Goal: Task Accomplishment & Management: Manage account settings

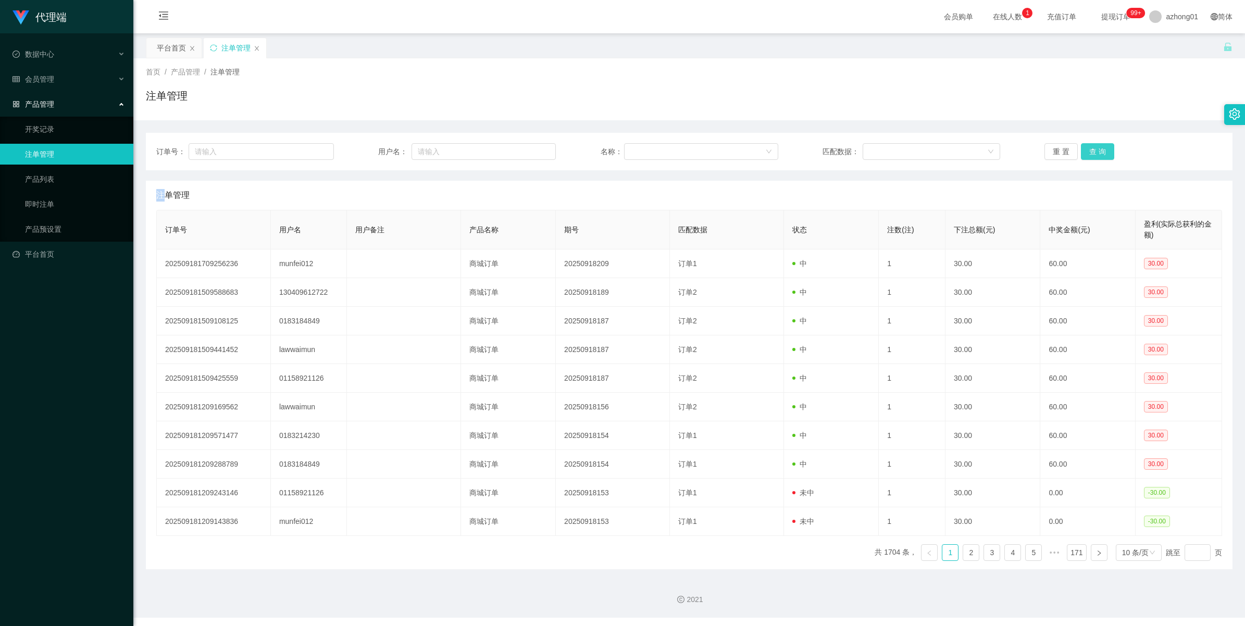
drag, startPoint x: 0, startPoint y: 0, endPoint x: 1089, endPoint y: 154, distance: 1099.8
click at [1089, 154] on button "查 询" at bounding box center [1097, 151] width 33 height 17
click at [1089, 154] on div "重 置 查 询" at bounding box center [1133, 151] width 178 height 17
click at [1089, 154] on button "查 询" at bounding box center [1103, 151] width 45 height 17
click at [1089, 154] on div "重 置 查 询" at bounding box center [1133, 151] width 178 height 17
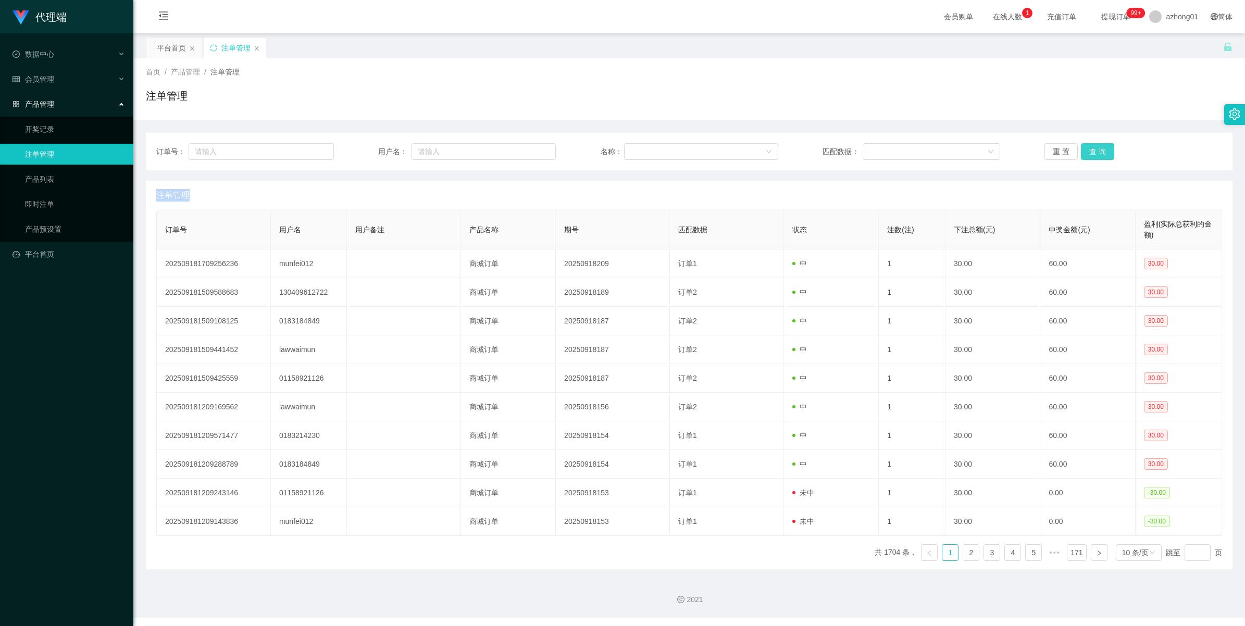
click at [1089, 154] on button "查 询" at bounding box center [1097, 151] width 33 height 17
click at [1089, 154] on div "重 置 查 询" at bounding box center [1133, 151] width 178 height 17
click at [1089, 154] on button "查 询" at bounding box center [1097, 151] width 33 height 17
click at [1089, 154] on div "重 置 查 询" at bounding box center [1133, 151] width 178 height 17
click at [1100, 145] on button "查 询" at bounding box center [1097, 151] width 33 height 17
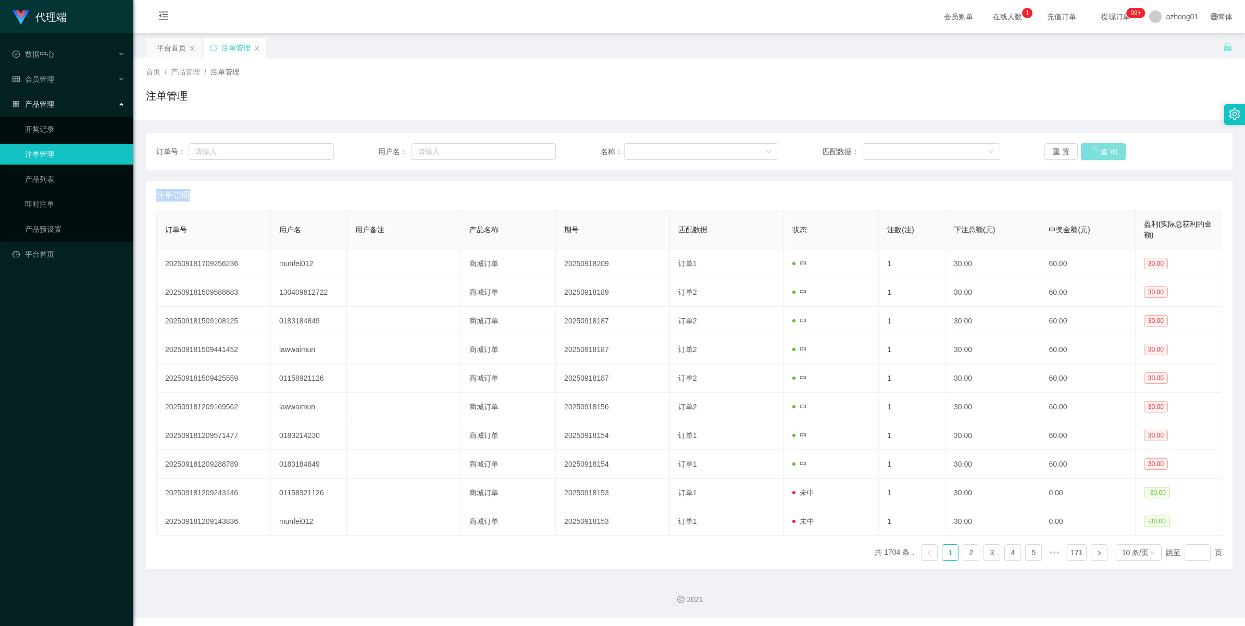
click at [1100, 145] on div "重 置 查 询" at bounding box center [1133, 151] width 178 height 17
click at [1100, 145] on button "查 询" at bounding box center [1097, 151] width 33 height 17
click at [49, 230] on link "产品预设置" at bounding box center [75, 229] width 100 height 21
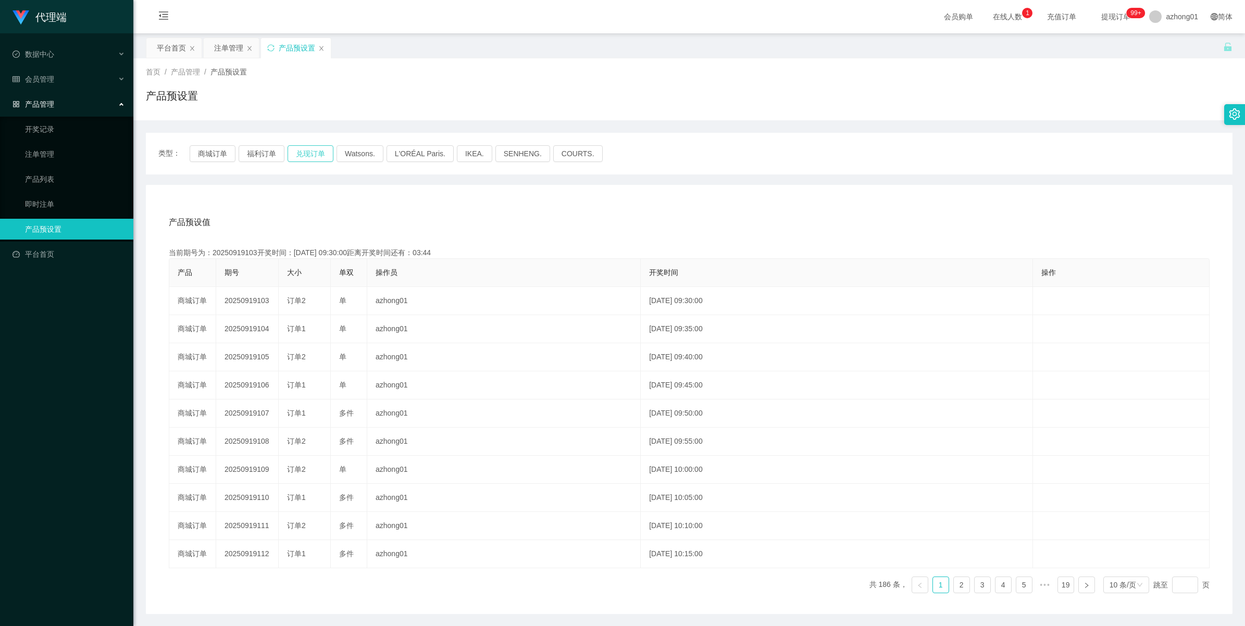
click at [306, 153] on button "兑现订单" at bounding box center [310, 153] width 46 height 17
click at [250, 148] on button "福利订单" at bounding box center [262, 153] width 46 height 17
click at [297, 149] on button "兑现订单" at bounding box center [310, 153] width 46 height 17
click at [227, 44] on div "注单管理" at bounding box center [228, 48] width 29 height 20
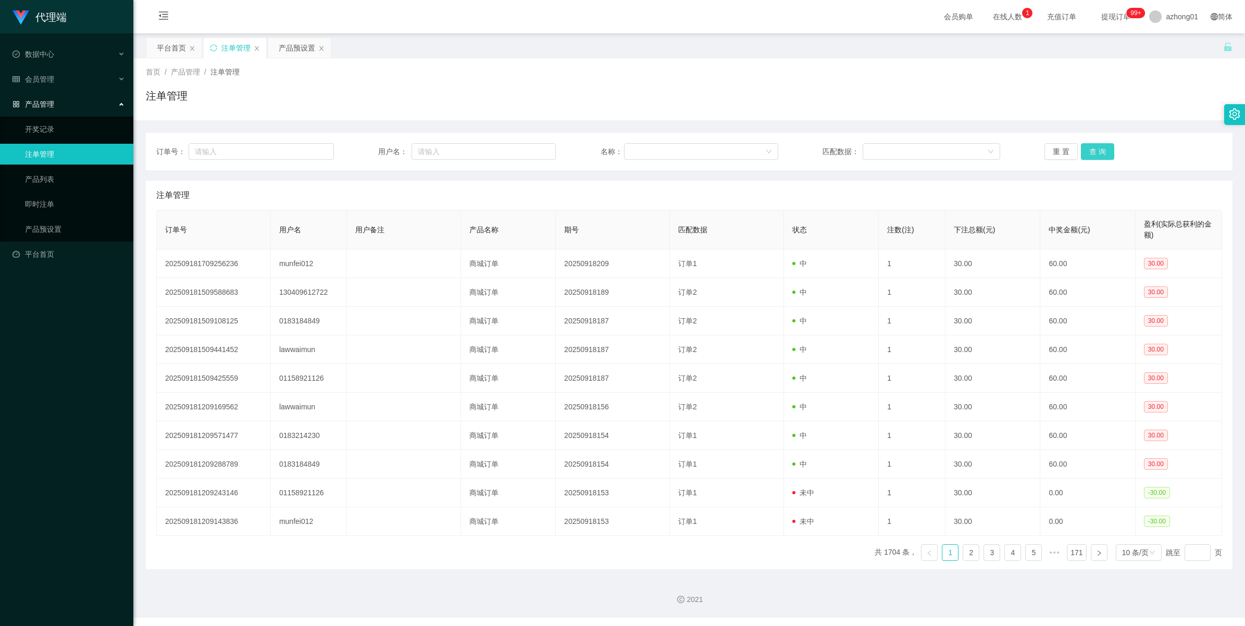
click at [1088, 149] on button "查 询" at bounding box center [1097, 151] width 33 height 17
click at [1088, 149] on div "重 置 查 询" at bounding box center [1133, 151] width 178 height 17
click at [1088, 149] on button "查 询" at bounding box center [1097, 151] width 33 height 17
click at [1088, 149] on div "重 置 查 询" at bounding box center [1133, 151] width 178 height 17
click at [1088, 149] on button "查 询" at bounding box center [1097, 151] width 33 height 17
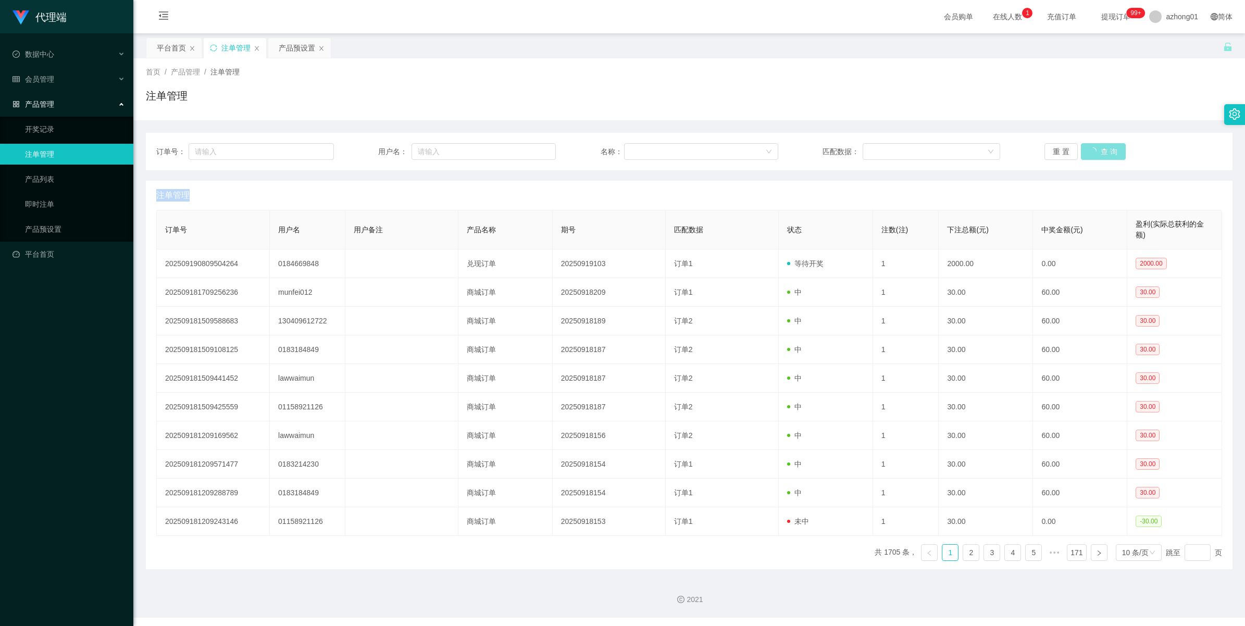
click at [1088, 149] on div "重 置 查 询" at bounding box center [1133, 151] width 178 height 17
click at [1088, 149] on button "查 询" at bounding box center [1097, 151] width 33 height 17
click at [1088, 149] on div "重 置 查 询" at bounding box center [1133, 151] width 178 height 17
click at [1088, 149] on button "查 询" at bounding box center [1103, 151] width 45 height 17
click at [1088, 149] on div "重 置 查 询" at bounding box center [1133, 151] width 178 height 17
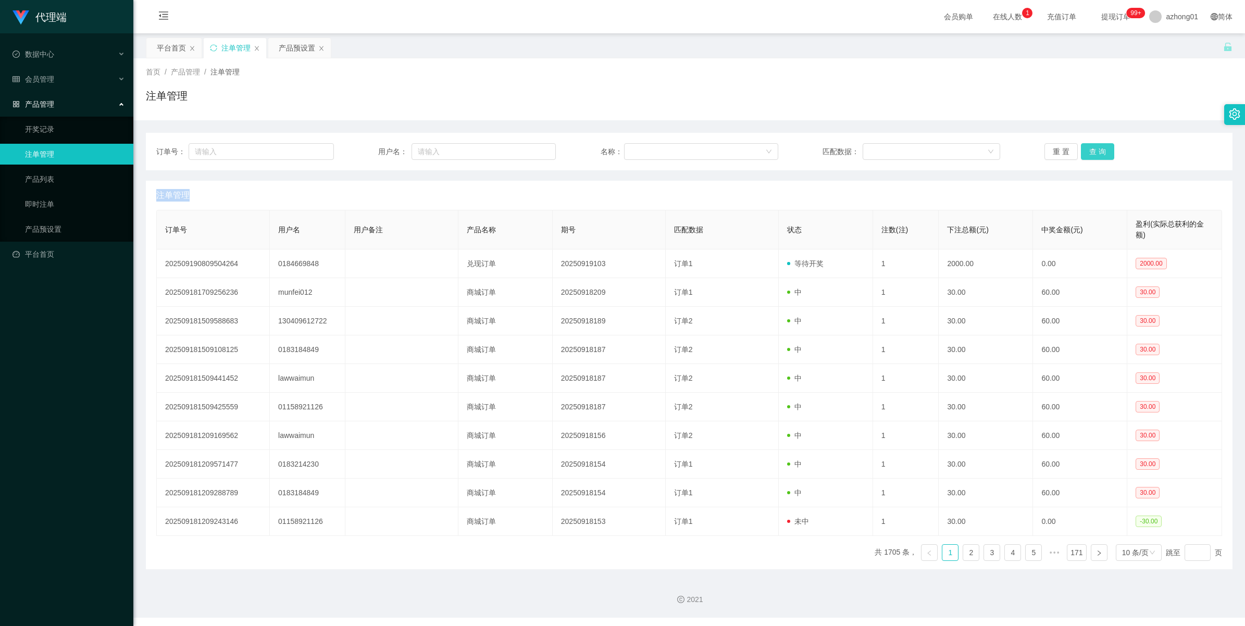
click at [1088, 149] on button "查 询" at bounding box center [1097, 151] width 33 height 17
click at [1088, 149] on div "重 置 查 询" at bounding box center [1133, 151] width 178 height 17
click at [1088, 149] on button "查 询" at bounding box center [1103, 151] width 45 height 17
click at [1088, 149] on div "重 置 查 询" at bounding box center [1133, 151] width 178 height 17
click at [1088, 149] on button "查 询" at bounding box center [1097, 151] width 33 height 17
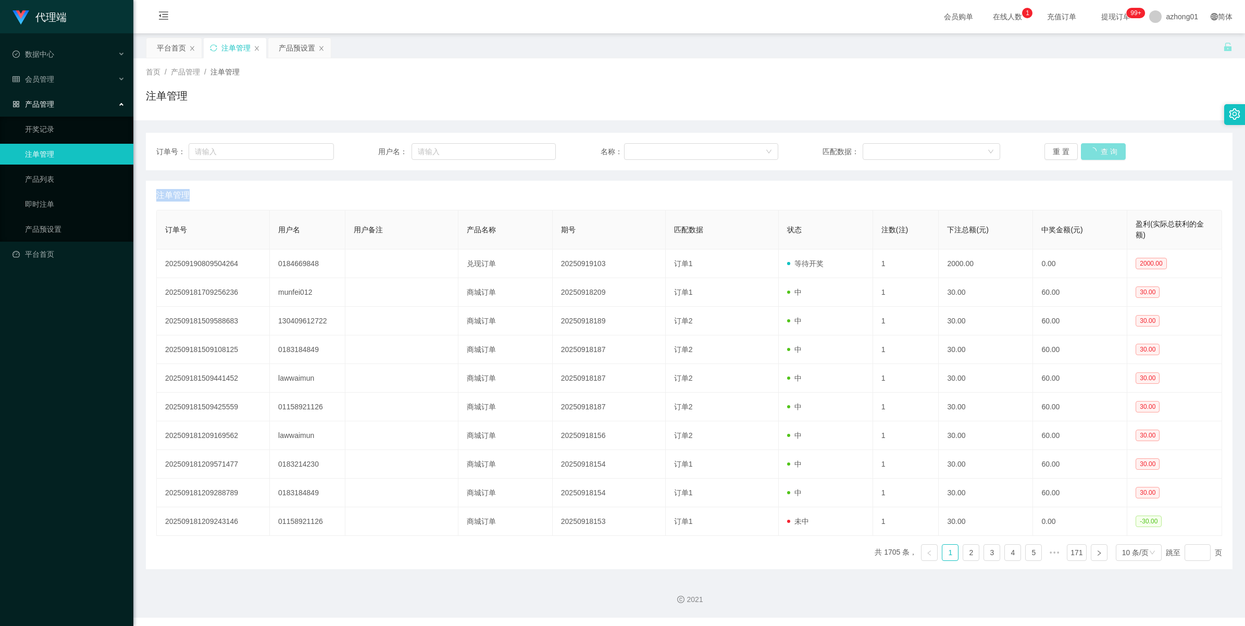
click at [1088, 149] on div "重 置 查 询" at bounding box center [1133, 151] width 178 height 17
click at [1088, 149] on button "查 询" at bounding box center [1103, 151] width 45 height 17
click at [1088, 149] on div "重 置 查 询" at bounding box center [1133, 151] width 178 height 17
click at [1088, 149] on button "查 询" at bounding box center [1097, 151] width 33 height 17
click at [1088, 149] on div "重 置 查 询" at bounding box center [1133, 151] width 178 height 17
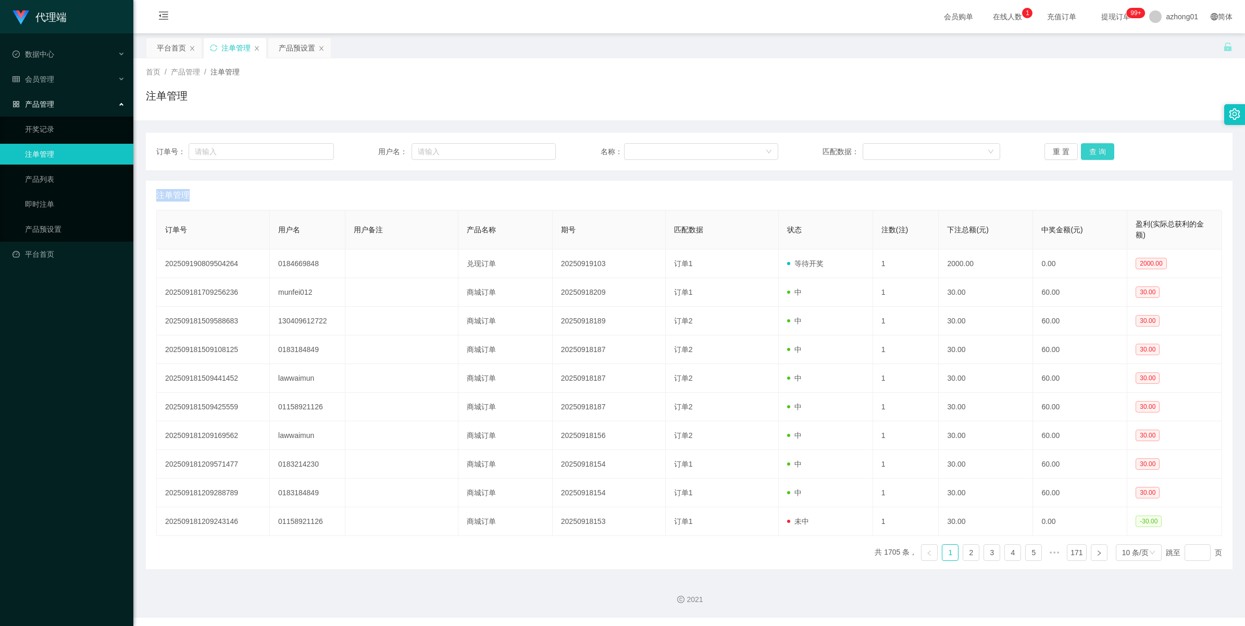
click at [1088, 149] on button "查 询" at bounding box center [1097, 151] width 33 height 17
click at [1088, 149] on div "重 置 查 询" at bounding box center [1133, 151] width 178 height 17
click at [1088, 149] on button "查 询" at bounding box center [1097, 151] width 33 height 17
click at [1088, 149] on div "重 置 查 询" at bounding box center [1133, 151] width 178 height 17
click at [1088, 149] on button "查 询" at bounding box center [1097, 151] width 33 height 17
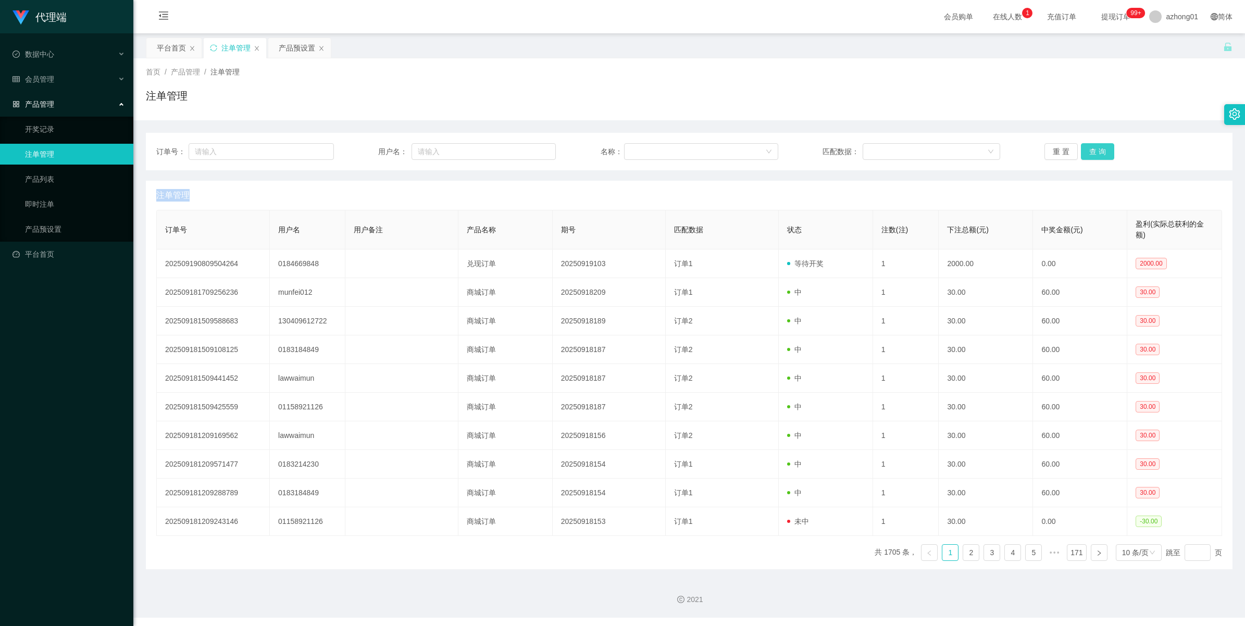
click at [1088, 149] on div "重 置 查 询" at bounding box center [1133, 151] width 178 height 17
click at [1088, 149] on button "查 询" at bounding box center [1097, 151] width 33 height 17
click at [1088, 149] on div "重 置 查 询" at bounding box center [1133, 151] width 178 height 17
click at [1095, 155] on button "查 询" at bounding box center [1097, 151] width 33 height 17
click at [1095, 155] on div "重 置 查 询" at bounding box center [1133, 151] width 178 height 17
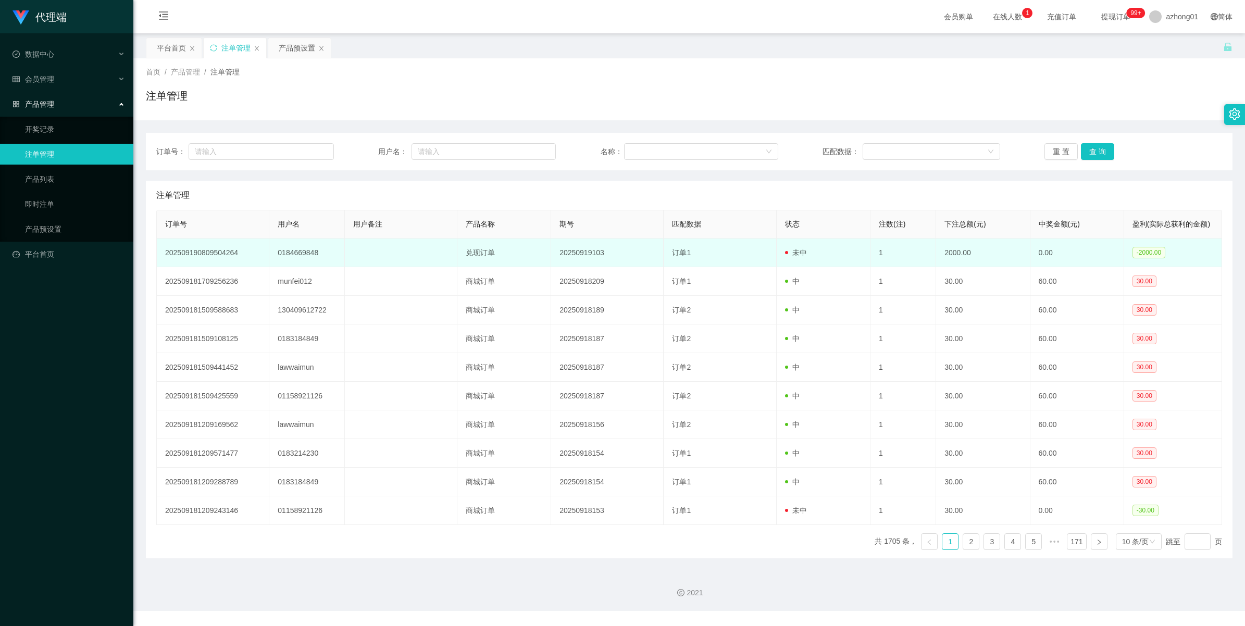
click at [294, 255] on td "0184669848" at bounding box center [306, 253] width 75 height 29
copy td "0184669848"
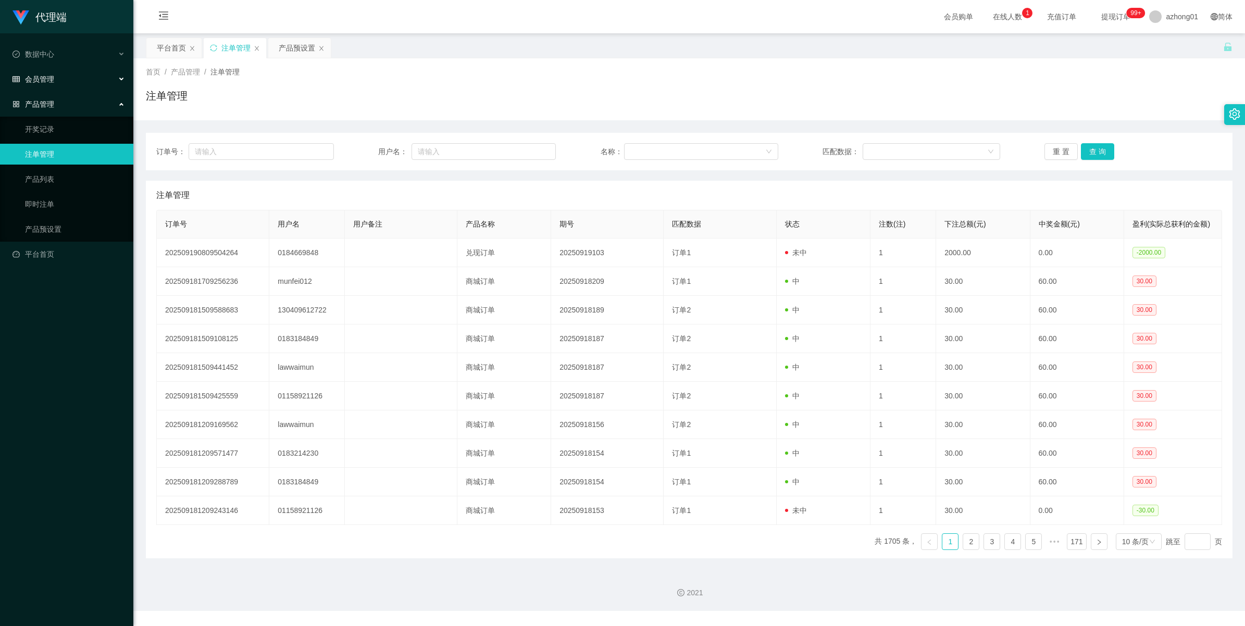
click at [43, 86] on div "会员管理" at bounding box center [66, 79] width 133 height 21
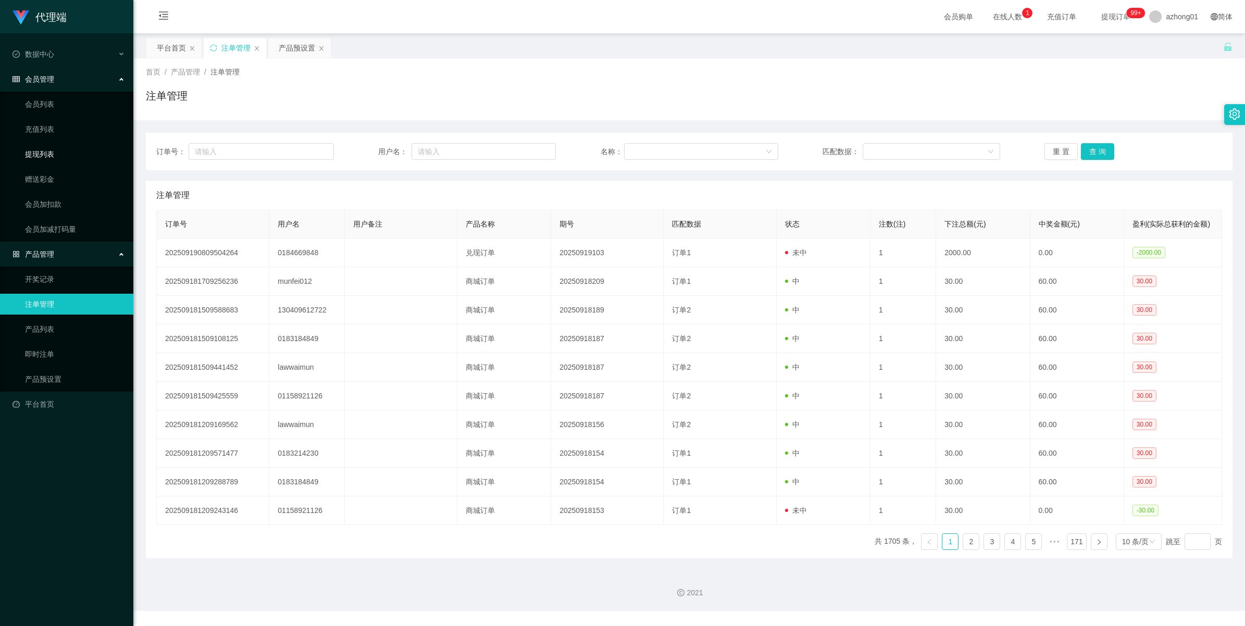
click at [34, 154] on link "提现列表" at bounding box center [75, 154] width 100 height 21
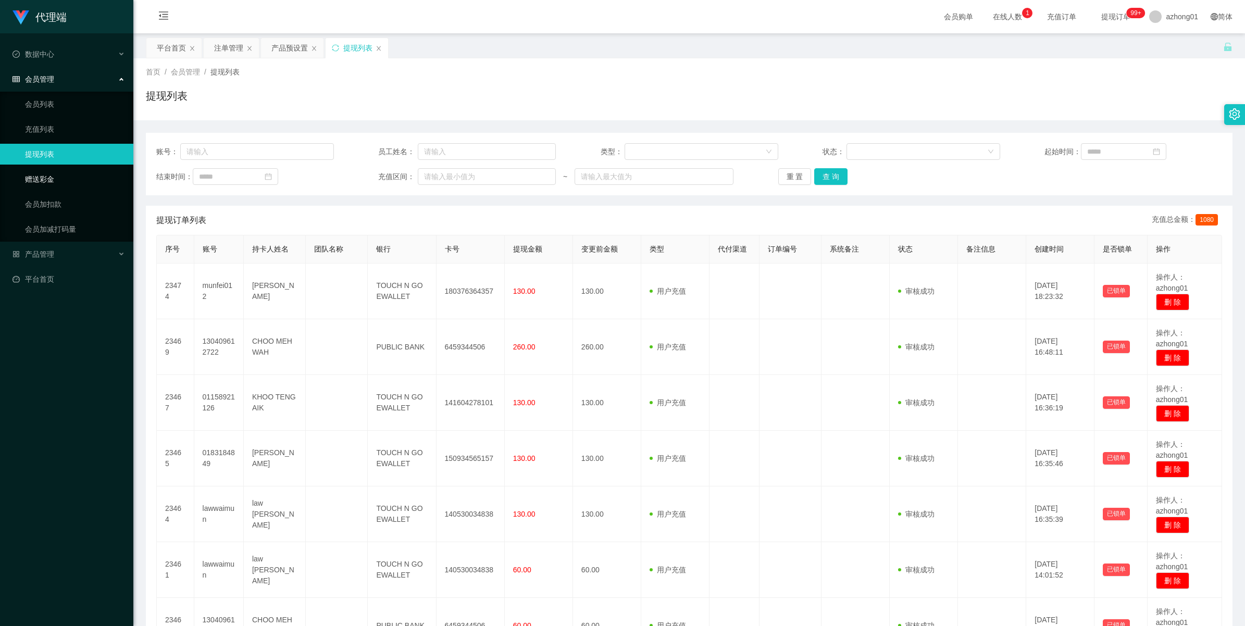
click at [28, 175] on link "赠送彩金" at bounding box center [75, 179] width 100 height 21
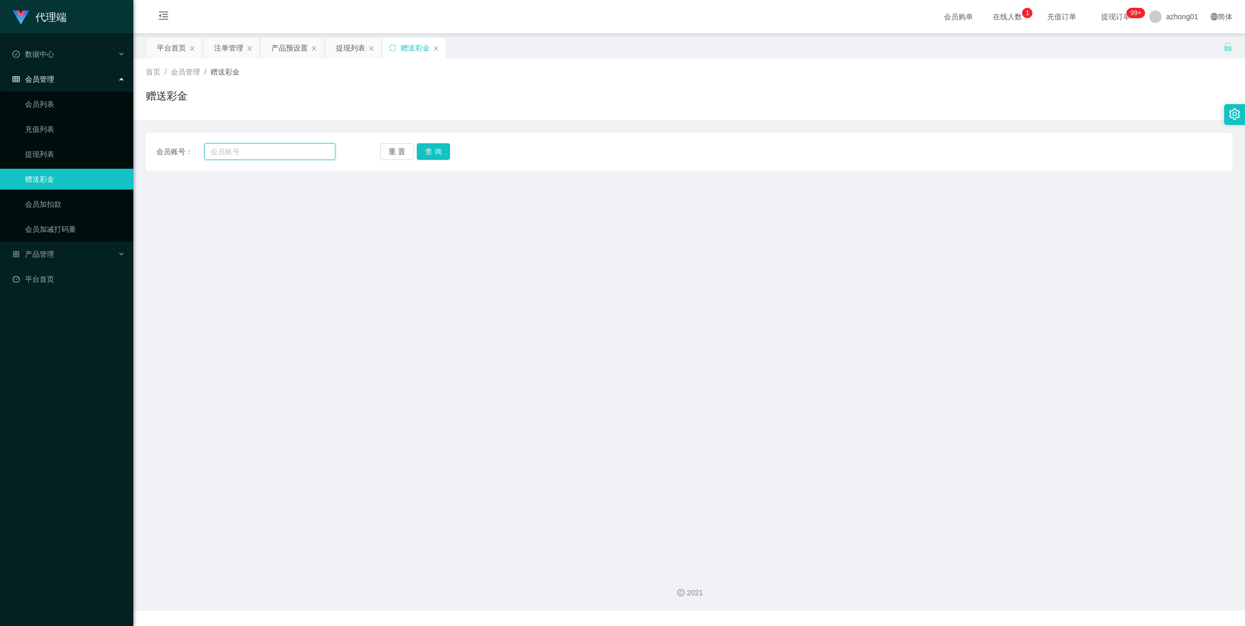
click at [277, 147] on input "text" at bounding box center [269, 151] width 131 height 17
paste input "0184669848"
type input "0184669848"
click at [432, 145] on button "查 询" at bounding box center [433, 151] width 33 height 17
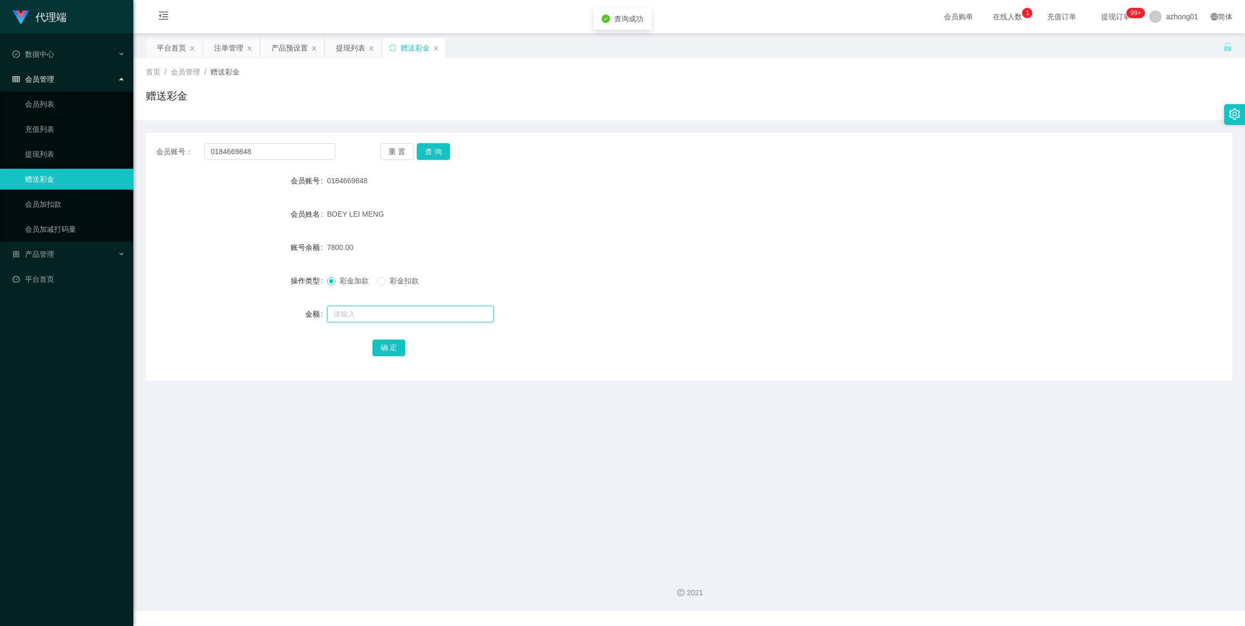
click at [349, 314] on input "text" at bounding box center [410, 314] width 167 height 17
type input "2000"
click at [378, 349] on button "确 定" at bounding box center [388, 348] width 33 height 17
click at [303, 46] on div "产品预设置" at bounding box center [289, 48] width 36 height 20
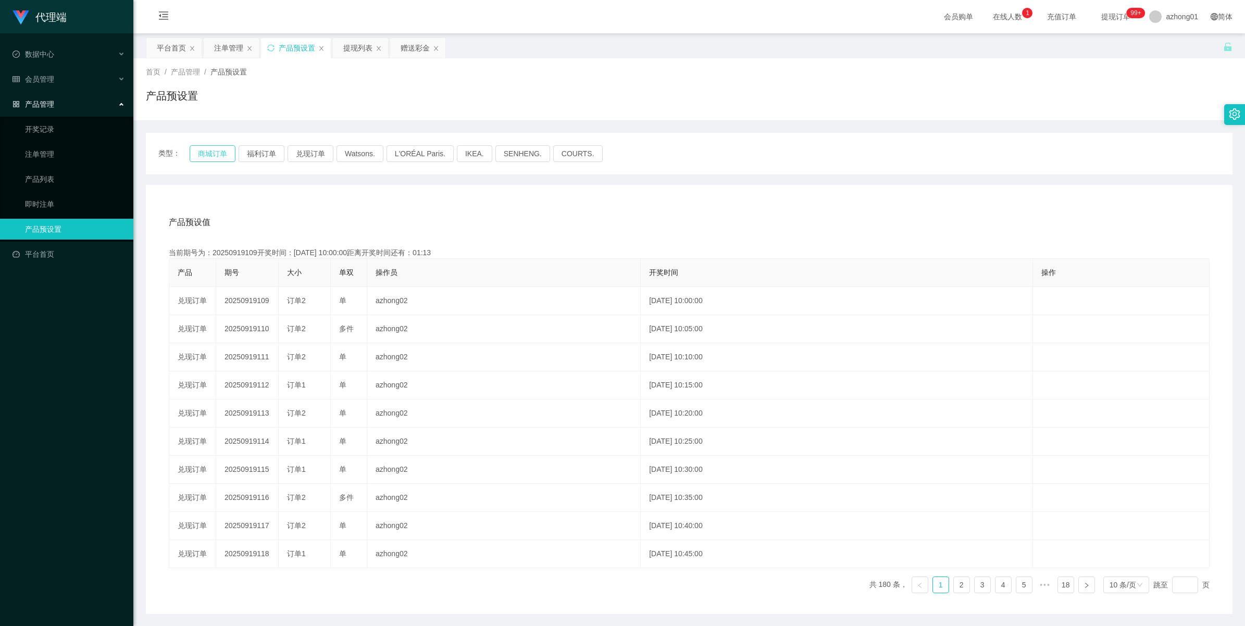
click at [216, 155] on button "商城订单" at bounding box center [213, 153] width 46 height 17
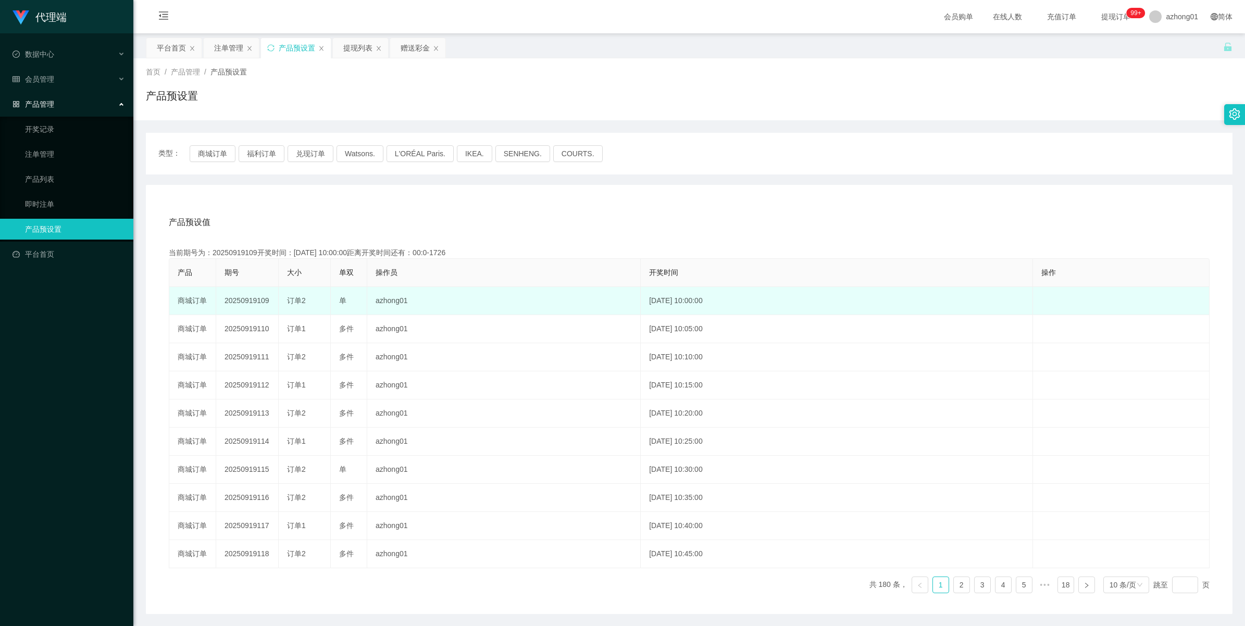
click at [241, 298] on td "20250919109" at bounding box center [247, 301] width 62 height 28
copy td "20250919109"
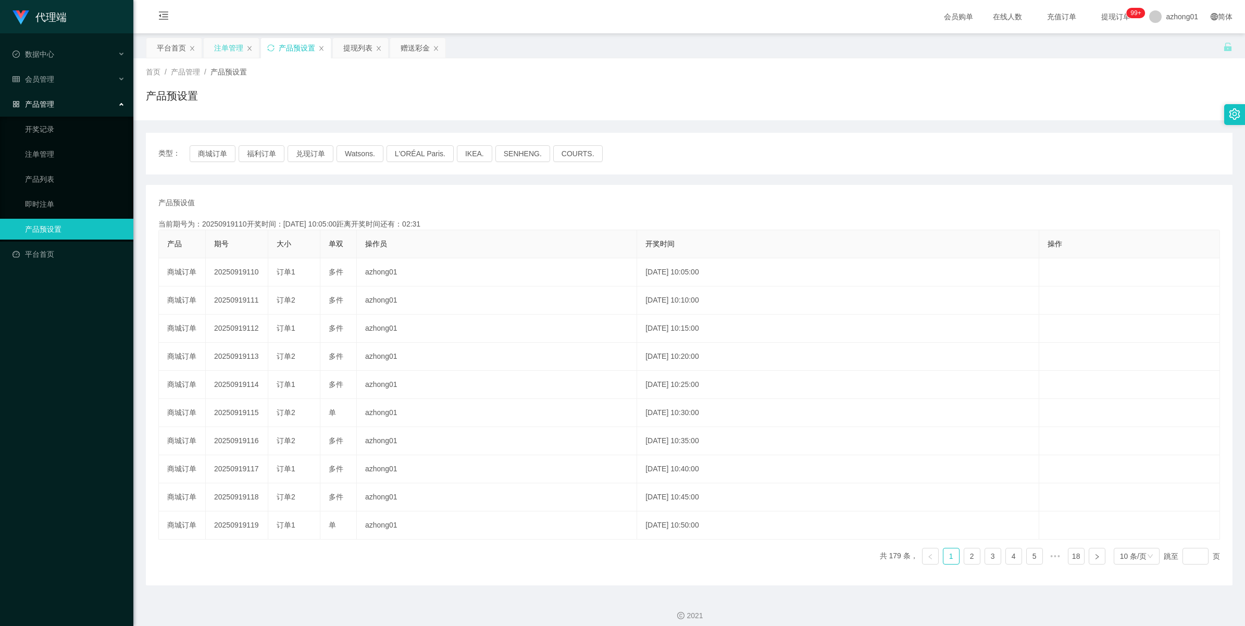
click at [228, 48] on div "注单管理" at bounding box center [228, 48] width 29 height 20
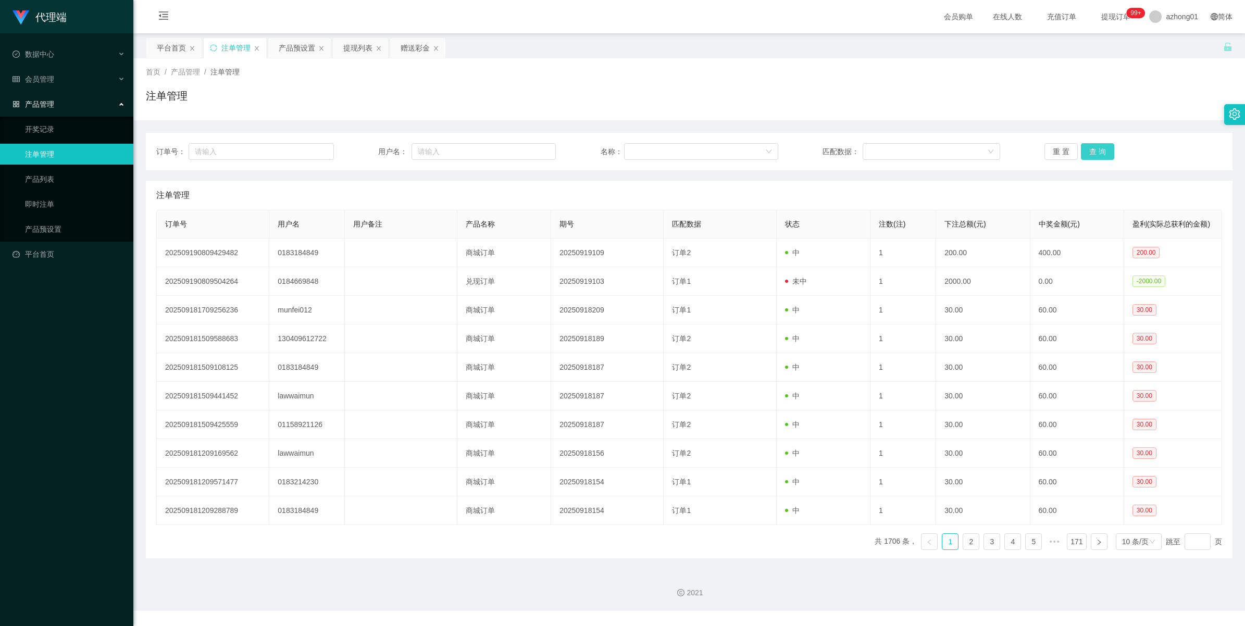
click at [1081, 152] on button "查 询" at bounding box center [1097, 151] width 33 height 17
click at [1079, 152] on div "重 置 查 询" at bounding box center [1133, 151] width 178 height 17
click at [1081, 152] on button "查 询" at bounding box center [1097, 151] width 33 height 17
click at [1079, 152] on div "重 置 查 询" at bounding box center [1133, 151] width 178 height 17
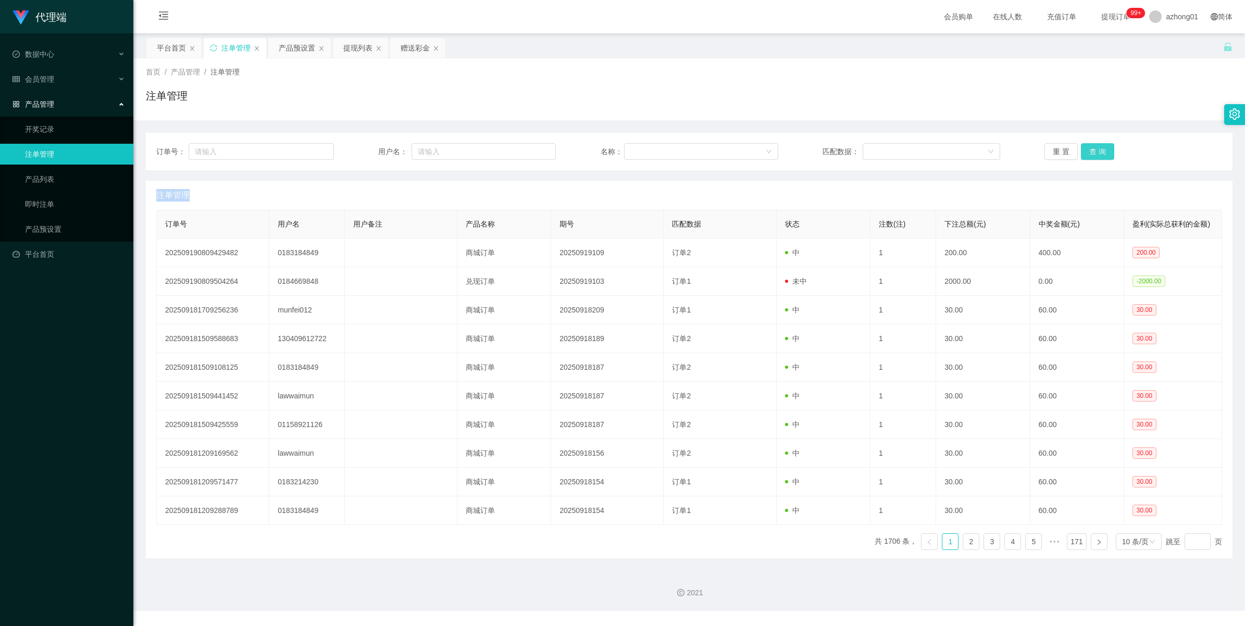
click at [1081, 152] on button "查 询" at bounding box center [1097, 151] width 33 height 17
click at [1079, 152] on div "重 置 查 询" at bounding box center [1133, 151] width 178 height 17
click at [1081, 152] on button "查 询" at bounding box center [1097, 151] width 33 height 17
